Goal: Information Seeking & Learning: Check status

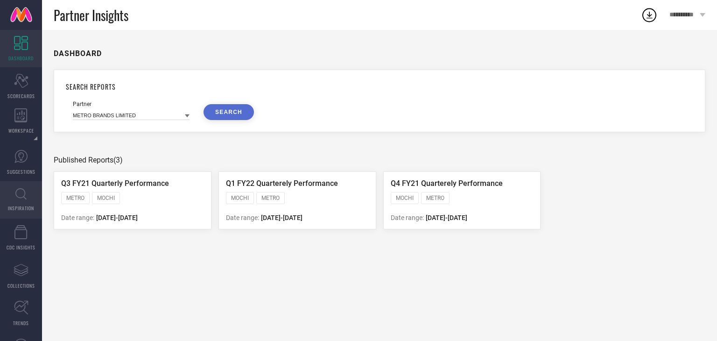
click at [30, 209] on span "INSPIRATION" at bounding box center [21, 208] width 26 height 7
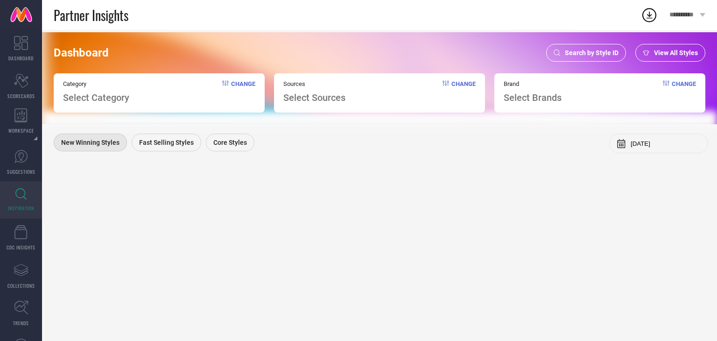
click at [584, 50] on span "Search by Style ID" at bounding box center [592, 52] width 54 height 7
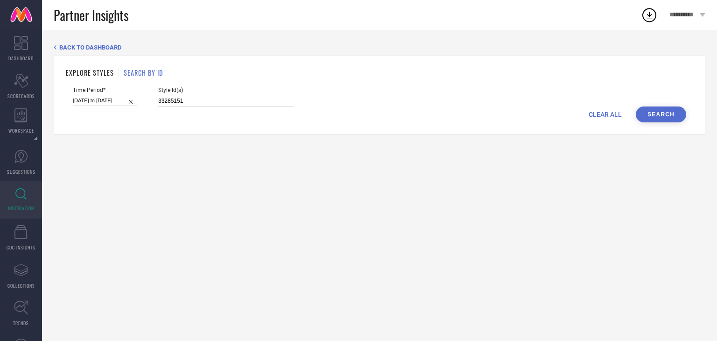
click at [235, 101] on input "33285151" at bounding box center [225, 101] width 135 height 11
paste input "490494 33285100 33285098 33490500 33490464 33285090 33285095 33285097 33490484 …"
type input "33490494 33285100 33285098 33490500 33490464 33285090 33285095 33285097 3349048…"
click at [92, 103] on input "[DATE] to [DATE]" at bounding box center [105, 101] width 64 height 10
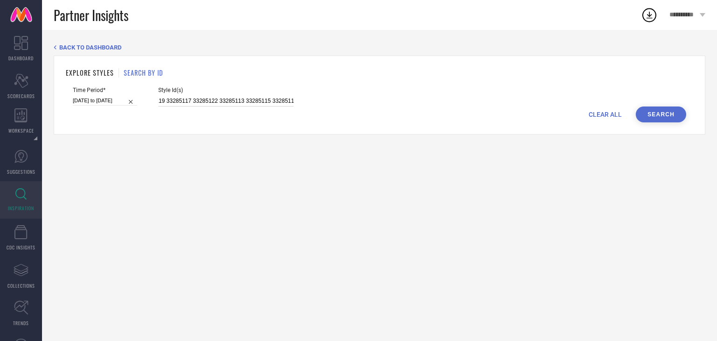
select select "7"
select select "2025"
select select "8"
select select "2025"
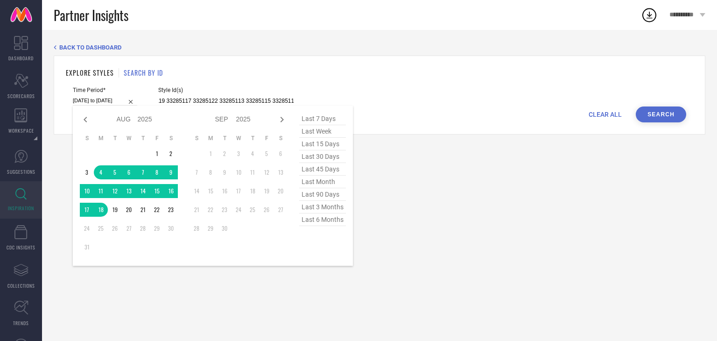
type input "33490494 33285100 33285098 33490500 33490464 33285090 33285095 33285097 3349048…"
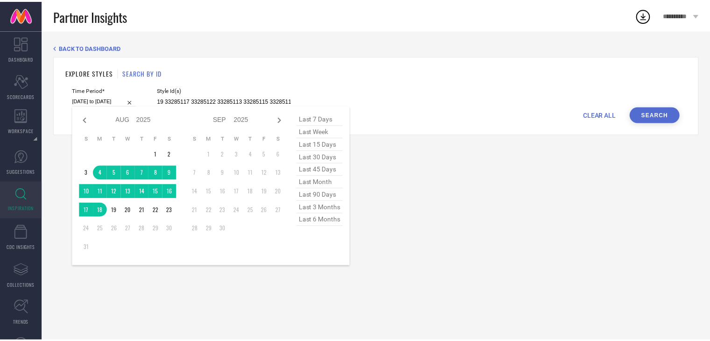
scroll to position [0, 0]
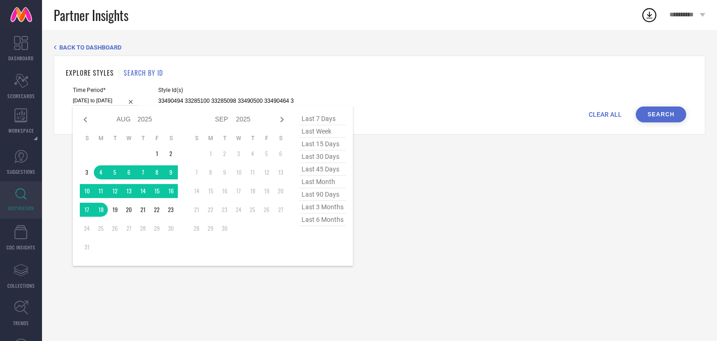
click at [328, 154] on span "last 30 days" at bounding box center [322, 156] width 47 height 13
type input "[DATE] to [DATE]"
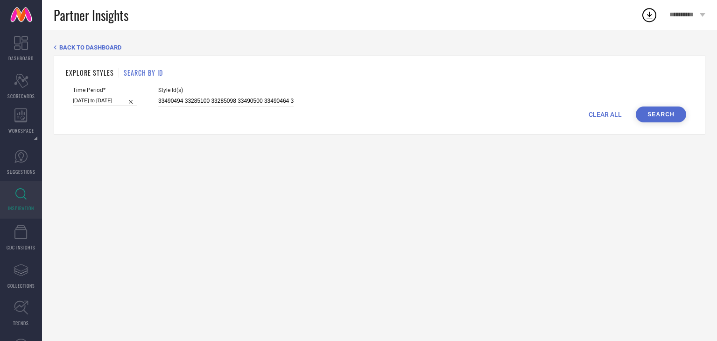
click at [654, 118] on button "Search" at bounding box center [661, 114] width 50 height 16
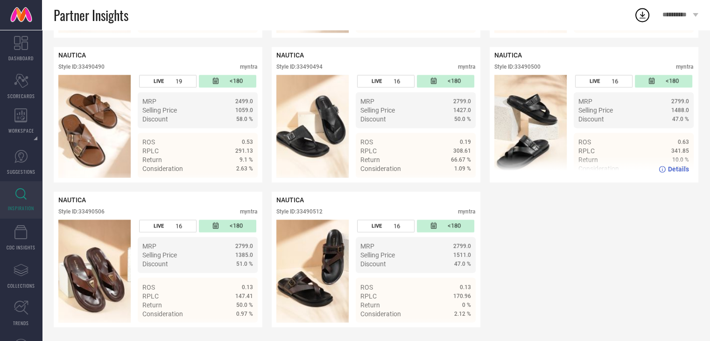
scroll to position [1507, 0]
